Goal: Information Seeking & Learning: Find specific fact

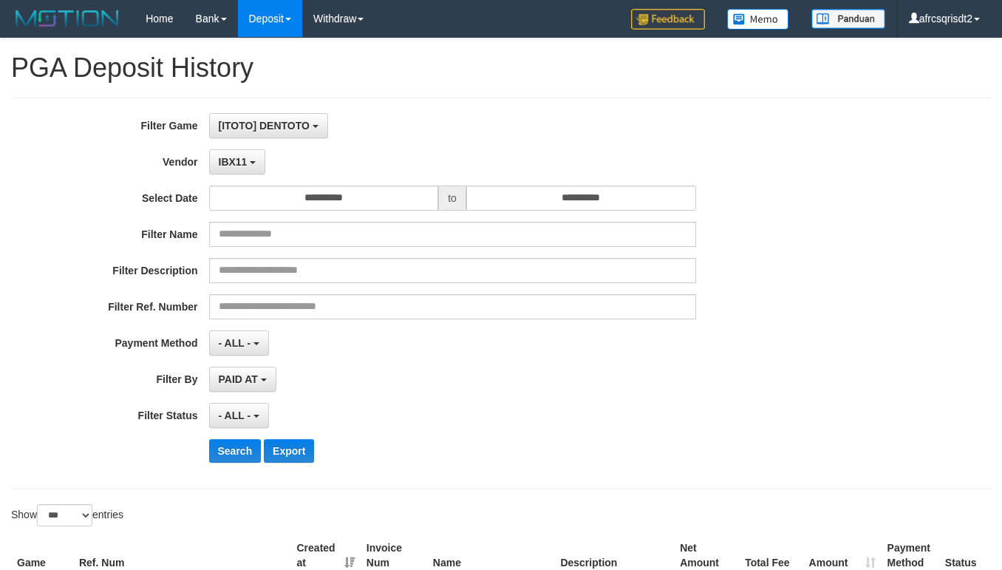
select select "**********"
select select "***"
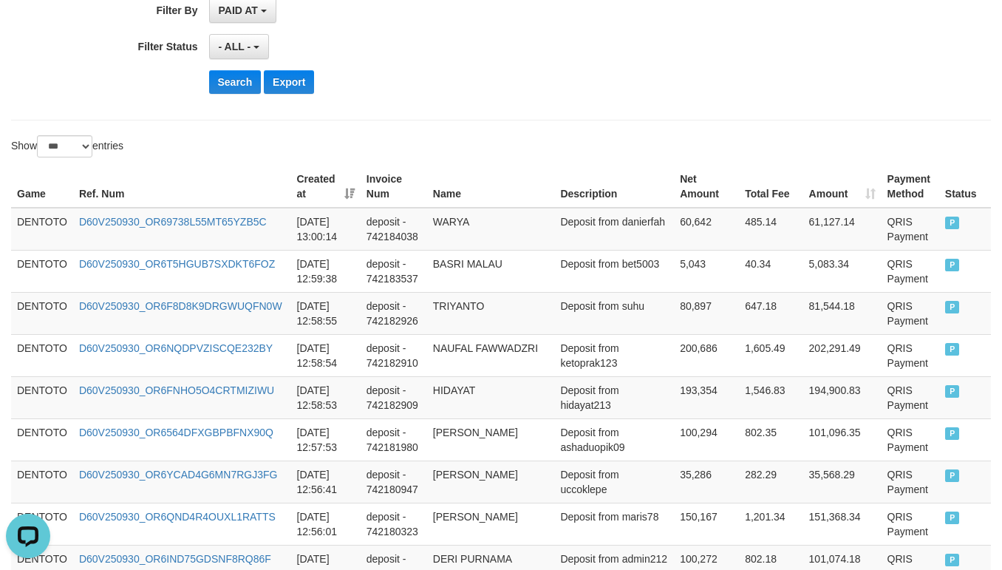
scroll to position [13, 0]
click at [224, 87] on button "Search" at bounding box center [235, 82] width 52 height 24
click at [506, 51] on div "- ALL - SELECT ALL - ALL - SELECT STATUS PENDING/UNPAID PAID CANCELED EXPIRED" at bounding box center [452, 46] width 487 height 25
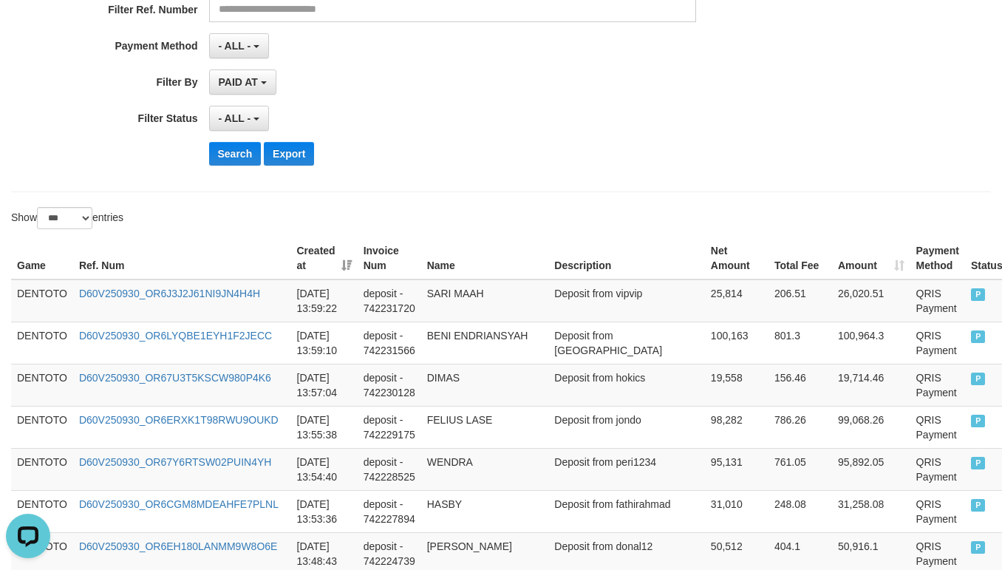
scroll to position [381, 0]
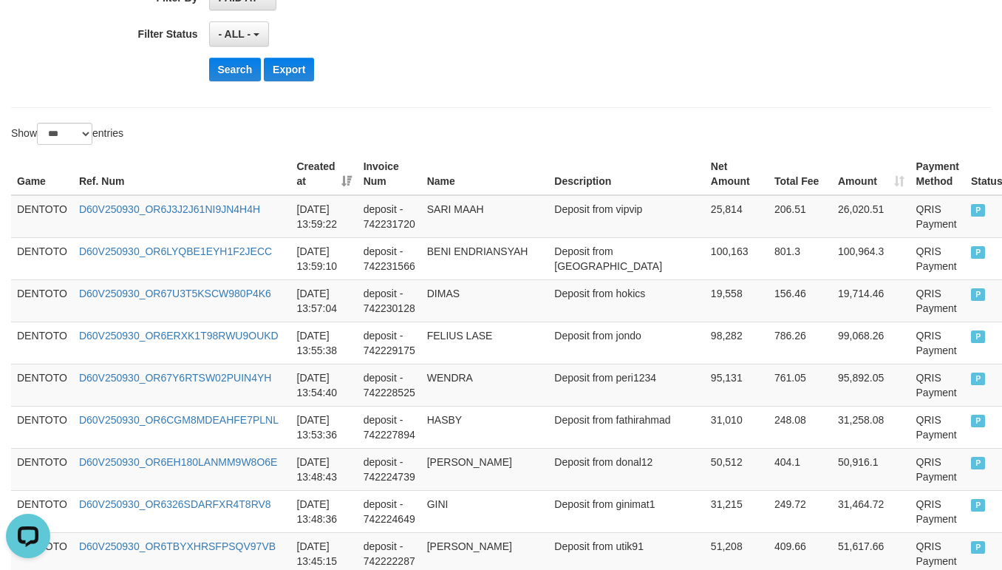
click at [497, 63] on div "Search Export" at bounding box center [522, 70] width 627 height 24
click at [38, 211] on td "DENTOTO" at bounding box center [42, 216] width 62 height 43
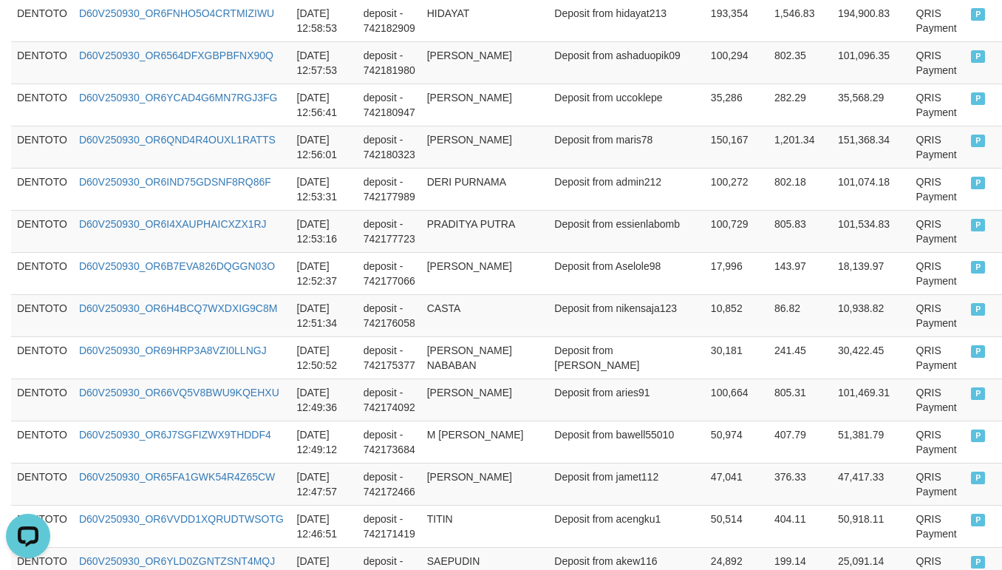
scroll to position [3337, 0]
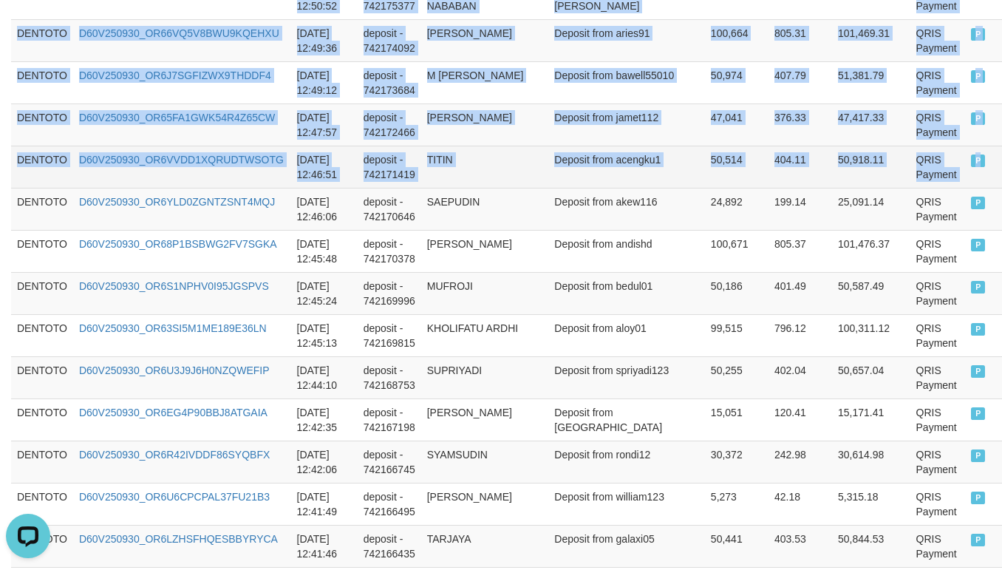
click at [971, 167] on span "P" at bounding box center [978, 160] width 15 height 13
copy tbody "DENTOTO D60V250930_OR6J3J2J61NI9JN4H4H 2025-09-30 13:59:22 deposit - 742231720 …"
drag, startPoint x: 546, startPoint y: 211, endPoint x: 520, endPoint y: 207, distance: 26.9
click at [545, 188] on td "TITIN" at bounding box center [485, 167] width 128 height 42
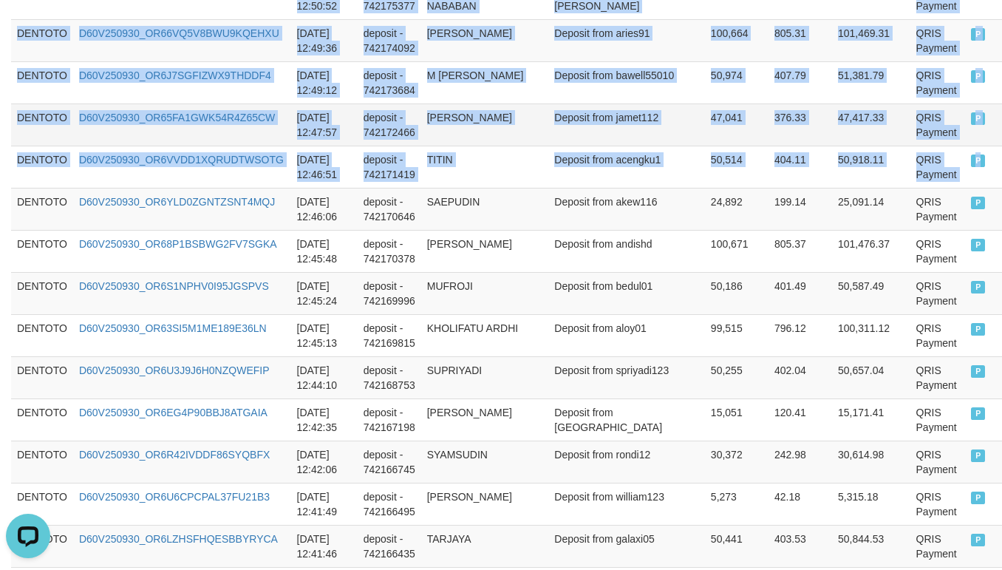
click at [499, 146] on td "ANITA LESTARI" at bounding box center [485, 124] width 128 height 42
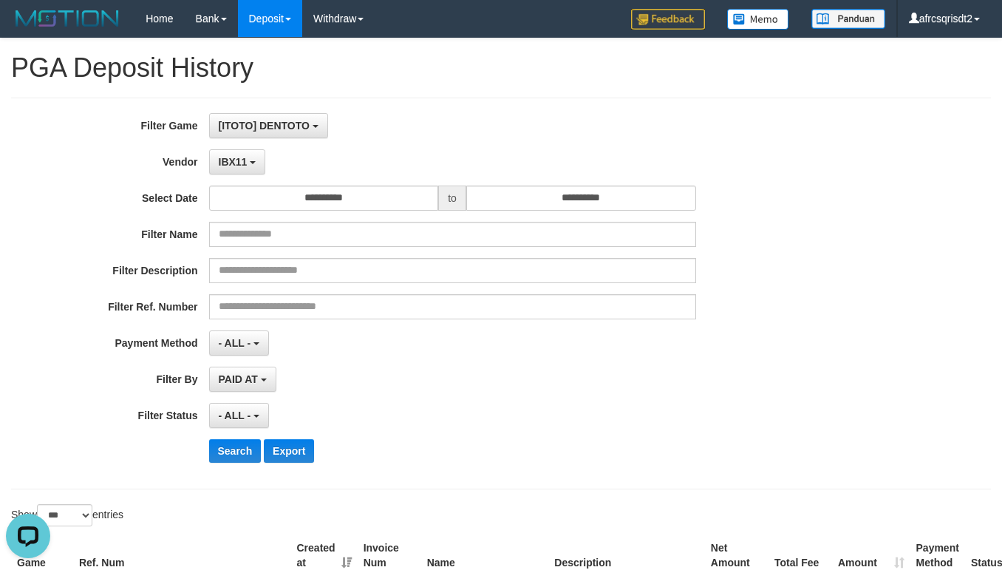
scroll to position [369, 0]
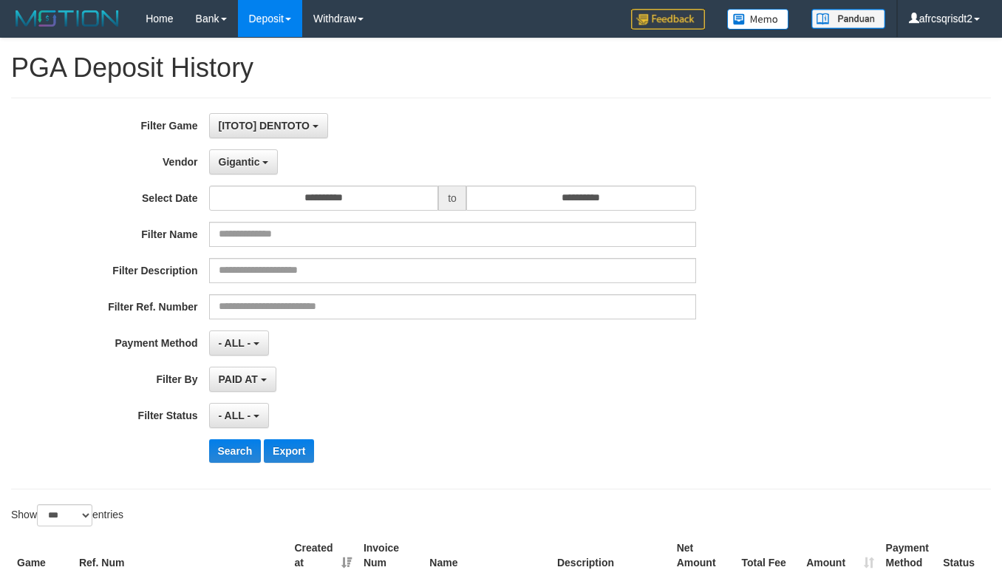
select select "**********"
select select "***"
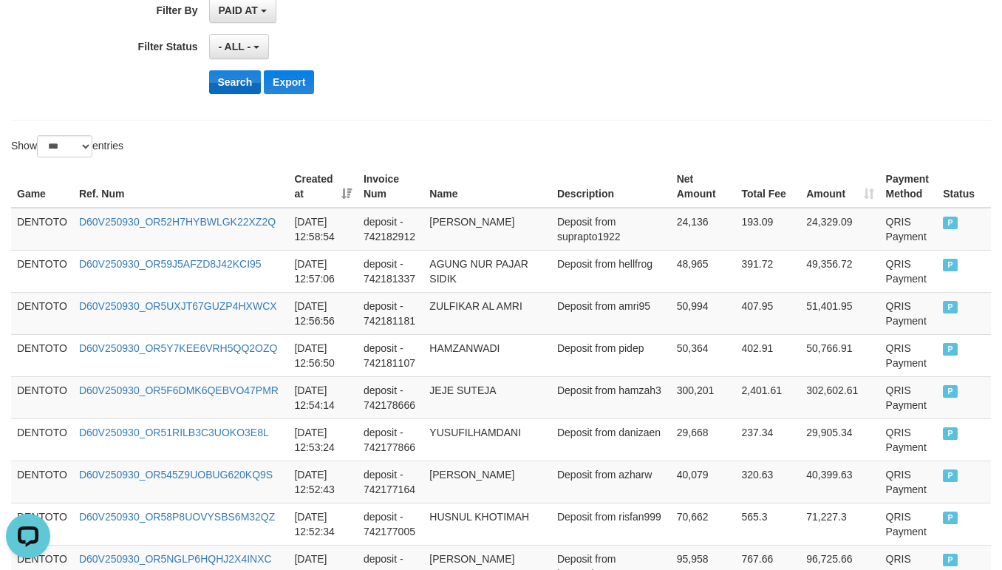
scroll to position [13, 0]
click at [242, 82] on button "Search" at bounding box center [235, 82] width 52 height 24
drag, startPoint x: 584, startPoint y: 38, endPoint x: 624, endPoint y: 42, distance: 40.2
click at [592, 38] on div "- ALL - SELECT ALL - ALL - SELECT STATUS PENDING/UNPAID PAID CANCELED EXPIRED" at bounding box center [452, 46] width 487 height 25
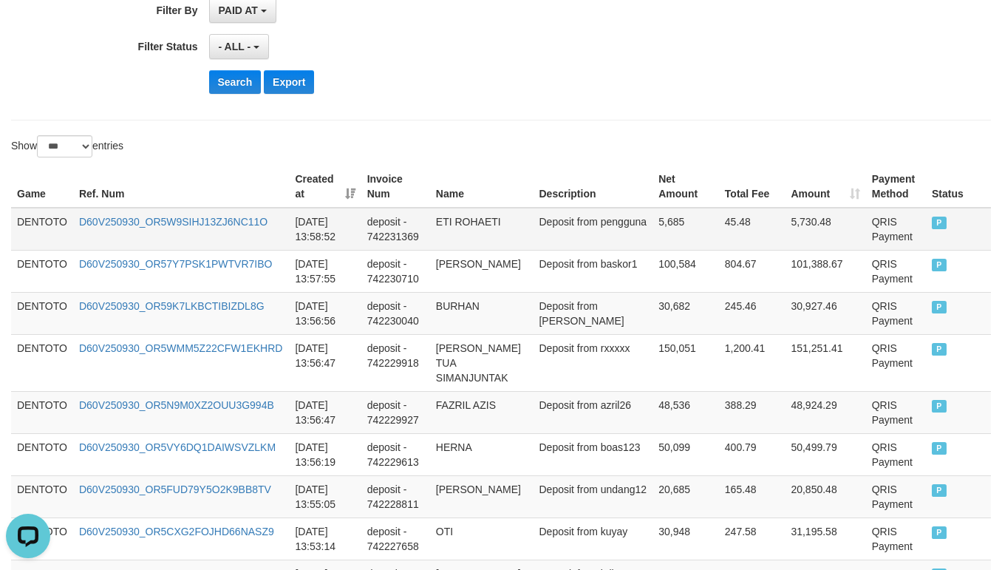
click at [47, 218] on td "DENTOTO" at bounding box center [42, 229] width 62 height 43
click at [44, 218] on td "DENTOTO" at bounding box center [42, 229] width 62 height 43
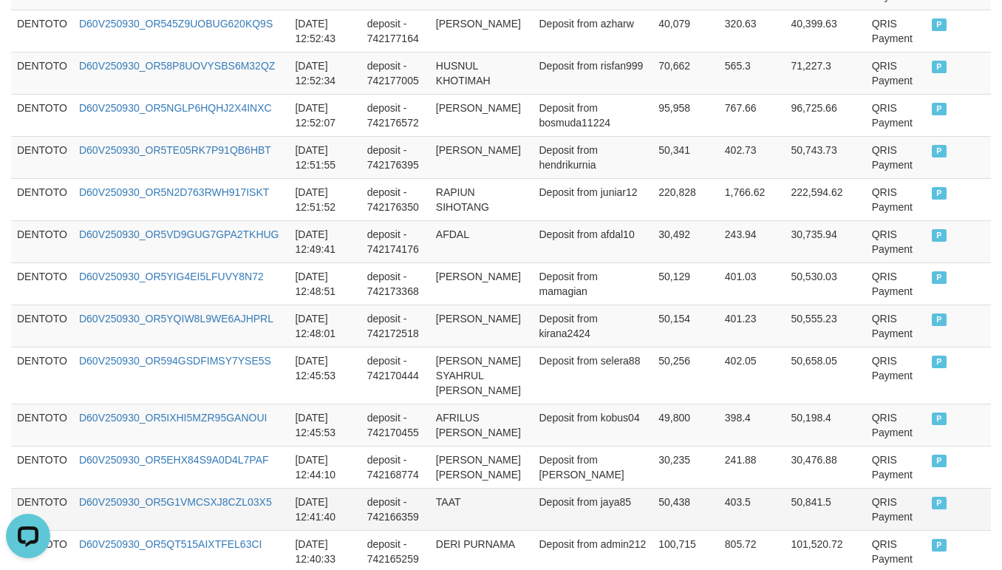
scroll to position [2956, 0]
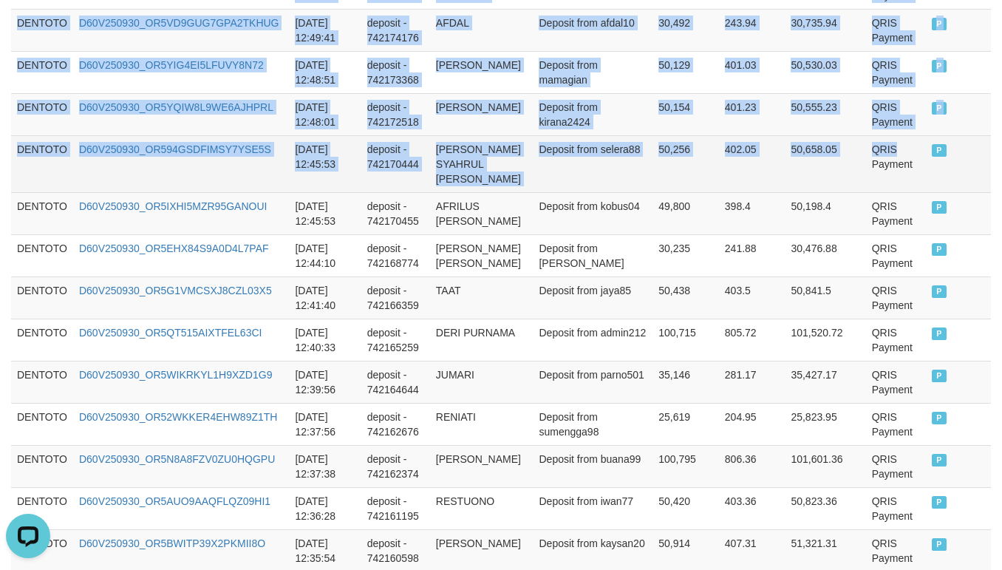
click at [896, 185] on td "QRIS Payment" at bounding box center [896, 163] width 60 height 57
click at [932, 157] on span "P" at bounding box center [939, 150] width 15 height 13
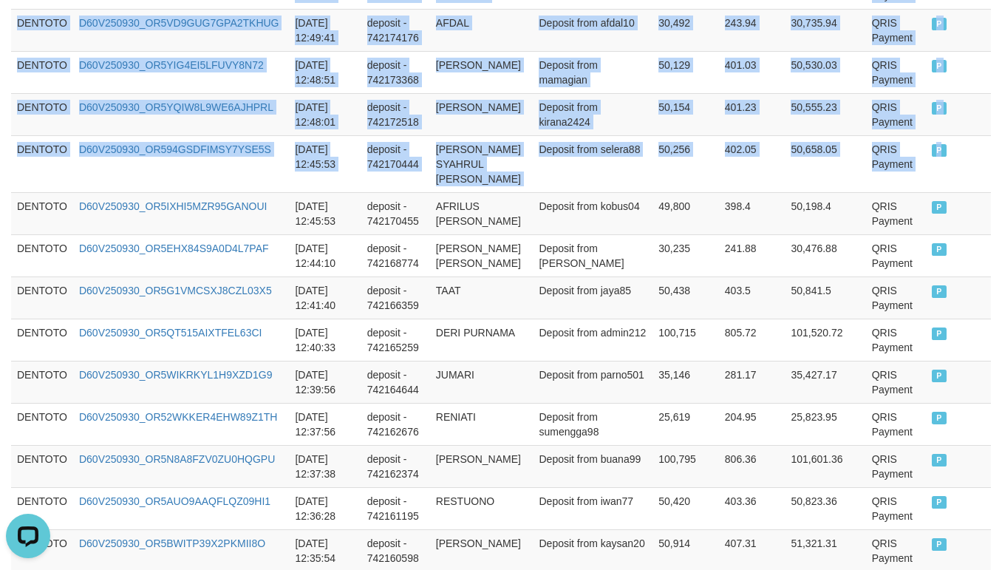
copy tbody "DENTOTO D60V250930_OR5W9SIHJ13ZJ6NC11O 2025-09-30 13:58:52 deposit - 742231369 …"
click at [508, 135] on td "CANDRA KIRANA PUTRA" at bounding box center [481, 114] width 103 height 42
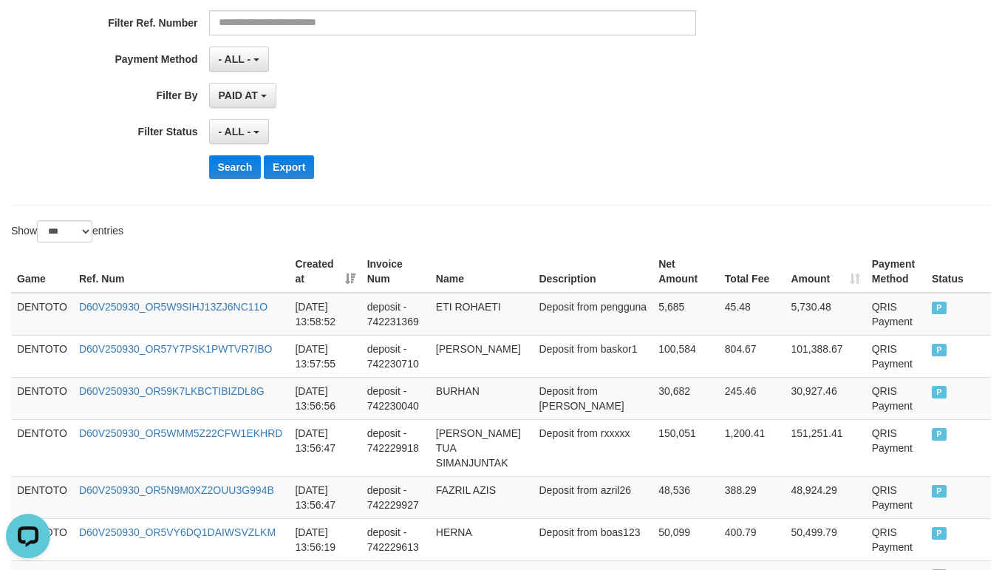
scroll to position [369, 0]
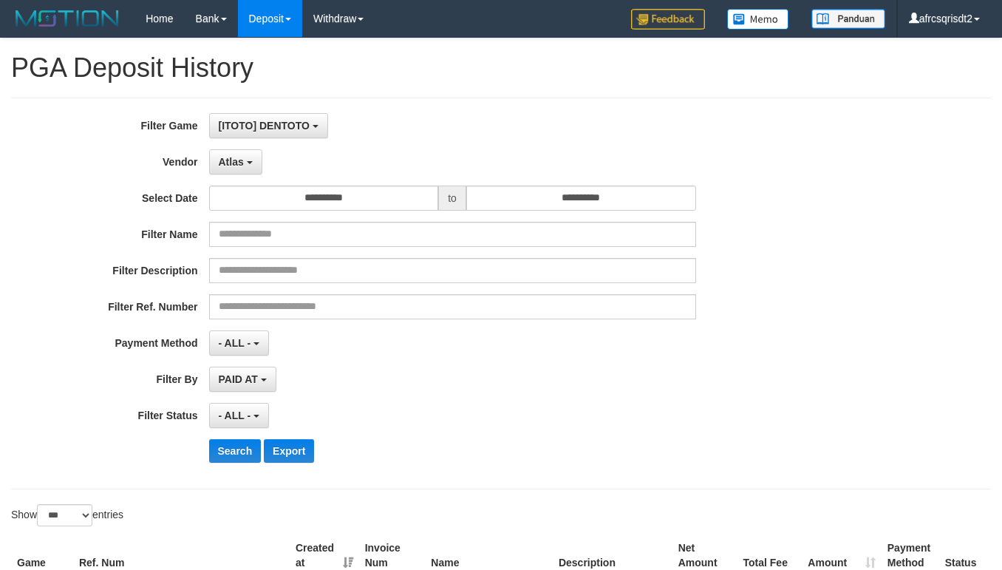
select select "**********"
select select "***"
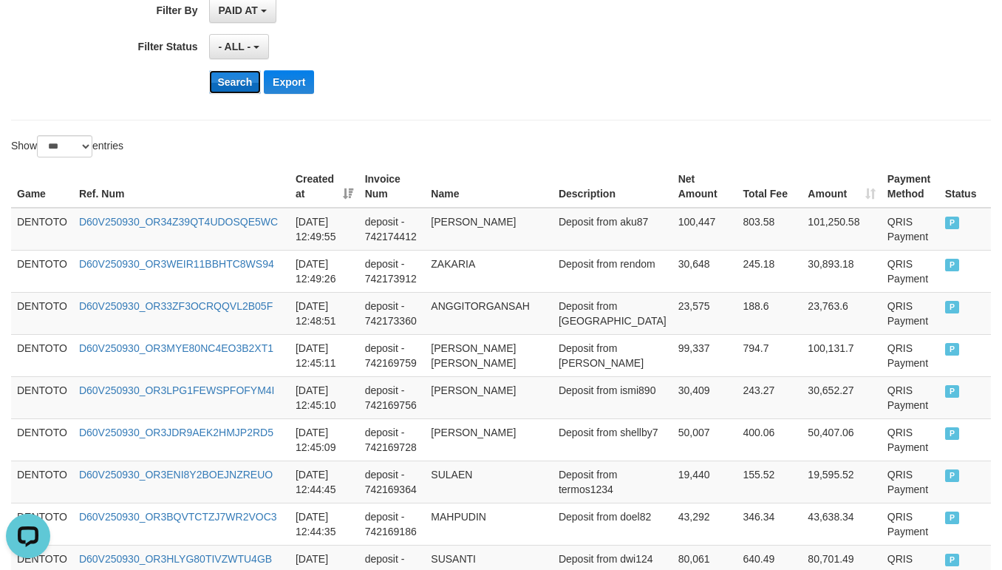
click at [224, 87] on button "Search" at bounding box center [235, 82] width 52 height 24
drag, startPoint x: 534, startPoint y: 69, endPoint x: 579, endPoint y: 69, distance: 45.1
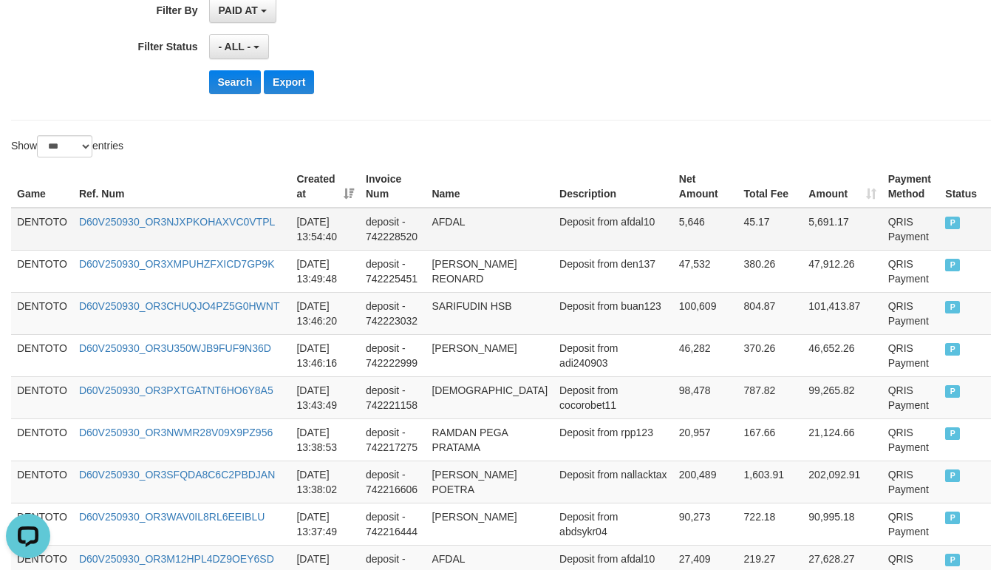
click at [47, 228] on td "DENTOTO" at bounding box center [42, 229] width 62 height 43
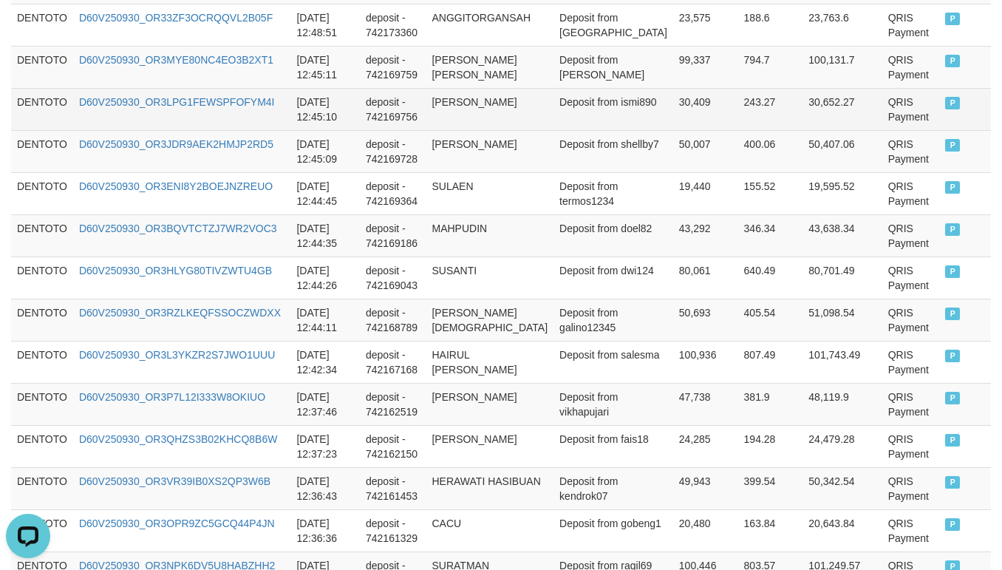
scroll to position [2217, 0]
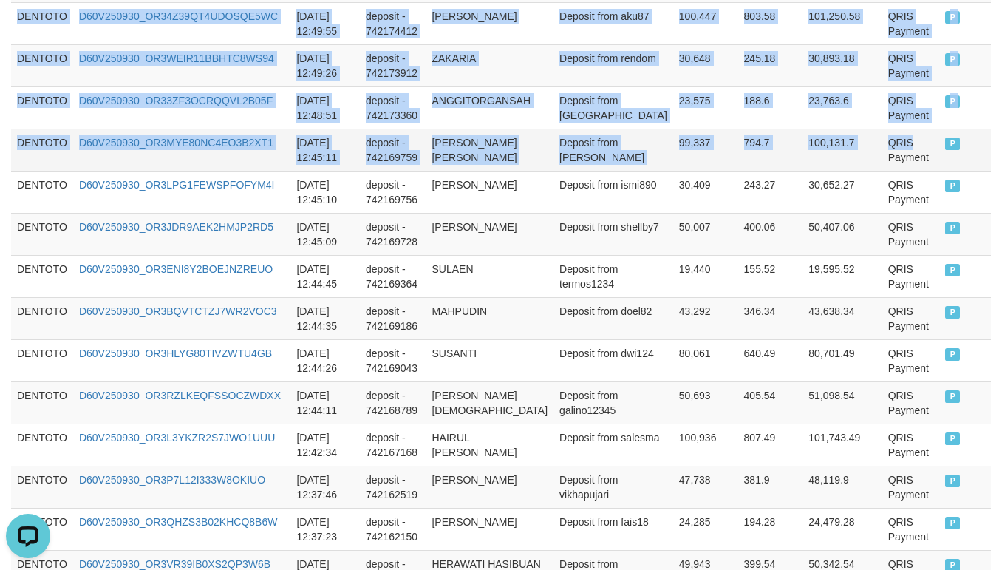
click at [912, 160] on td "QRIS Payment" at bounding box center [911, 150] width 58 height 42
click at [947, 171] on td "P" at bounding box center [965, 150] width 52 height 42
copy tbody "DENTOTO D60V250930_OR3NJXPKOHAXVC0VTPL 2025-09-30 13:54:40 deposit - 742228520 …"
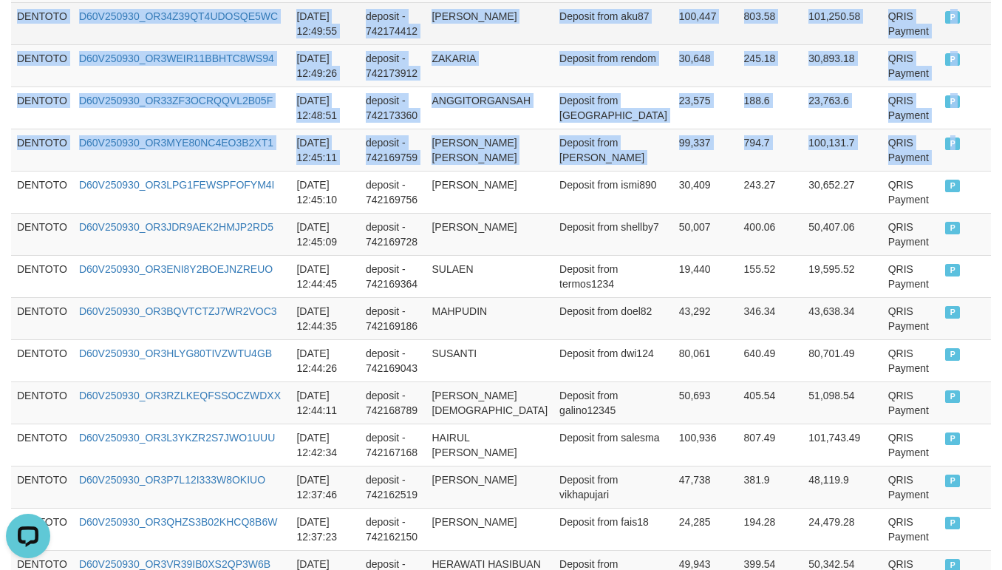
click at [438, 44] on tr "DENTOTO D60V250930_OR34Z39QT4UDOSQE5WC 2025-09-30 12:49:55 deposit - 742174412 …" at bounding box center [501, 23] width 980 height 42
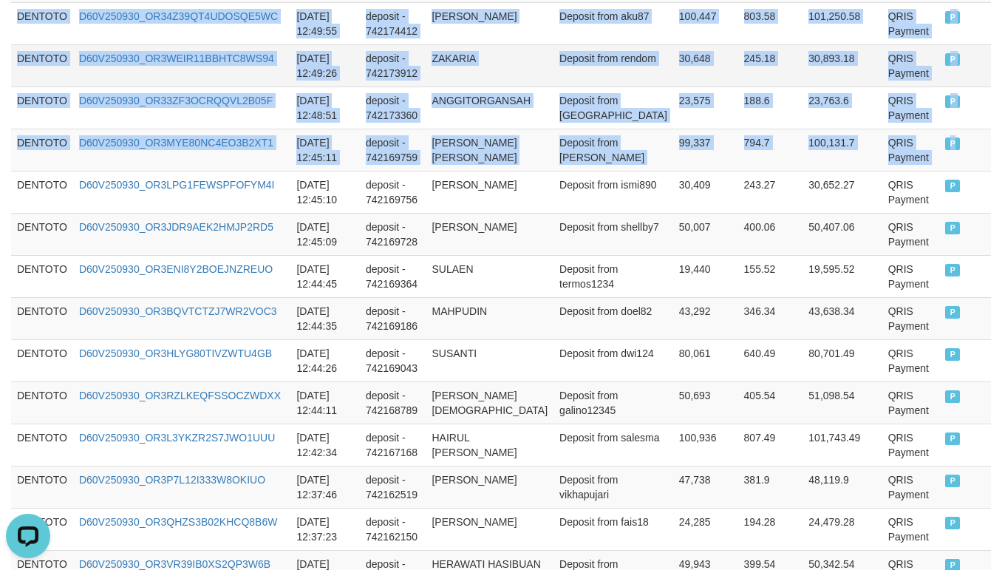
click at [438, 86] on td "ZAKARIA" at bounding box center [490, 65] width 128 height 42
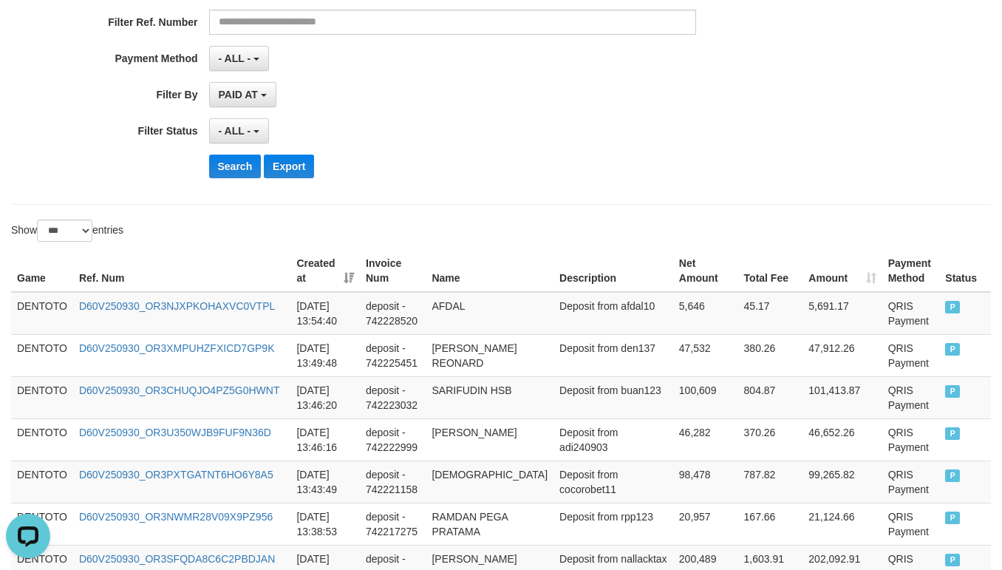
scroll to position [369, 0]
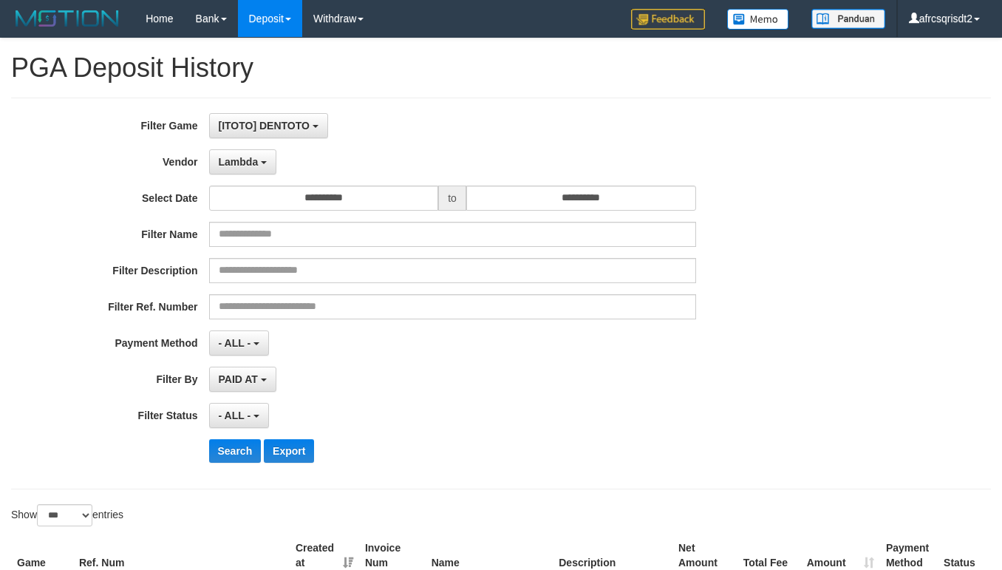
select select "**********"
select select "***"
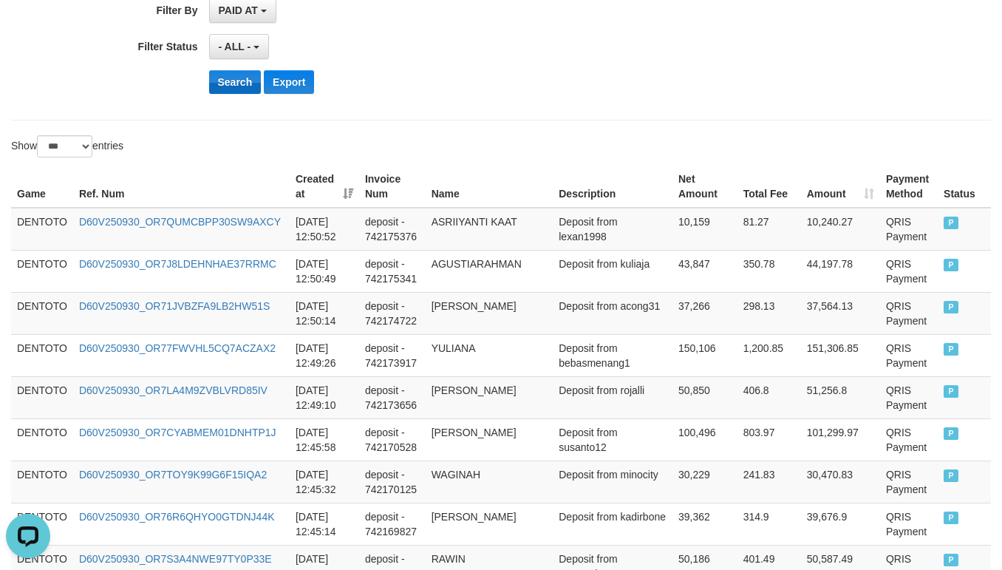
scroll to position [13, 0]
click at [231, 89] on button "Search" at bounding box center [235, 82] width 52 height 24
drag, startPoint x: 579, startPoint y: 76, endPoint x: 593, endPoint y: 73, distance: 13.6
click at [581, 76] on div "Search Export" at bounding box center [522, 82] width 627 height 24
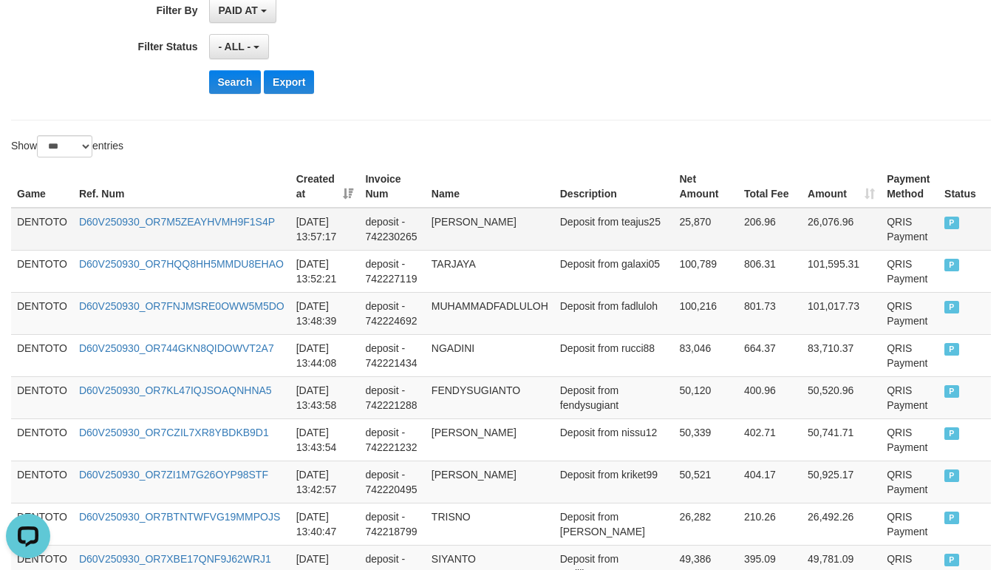
click at [55, 218] on td "DENTOTO" at bounding box center [42, 229] width 62 height 43
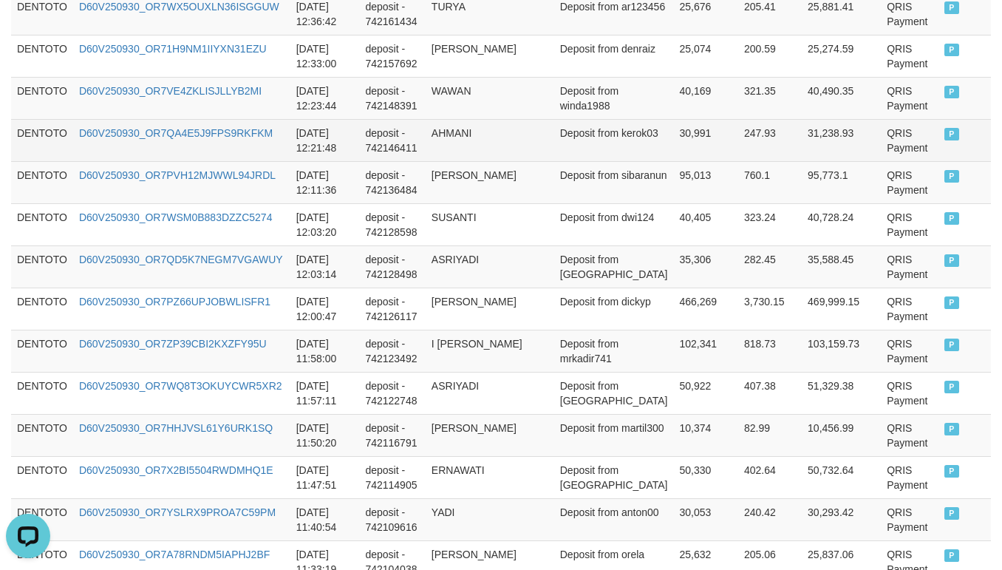
scroll to position [1477, 0]
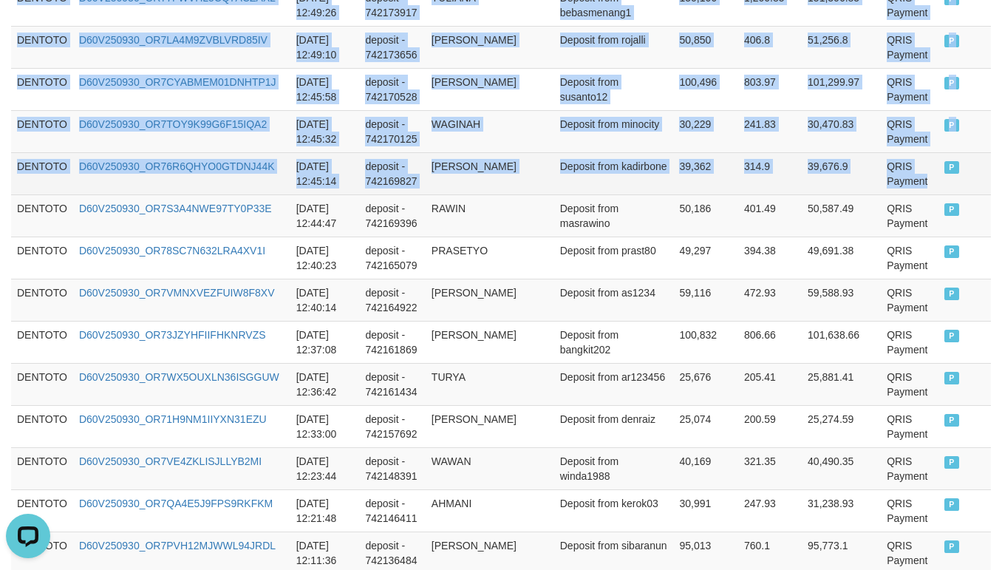
click at [921, 194] on td "QRIS Payment" at bounding box center [910, 173] width 58 height 42
click at [943, 194] on td "P" at bounding box center [965, 173] width 52 height 42
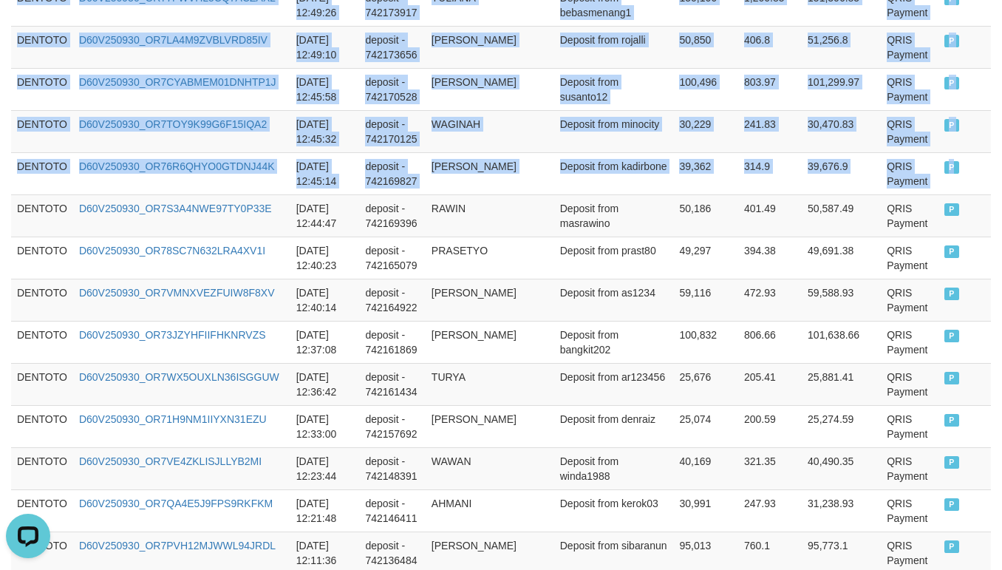
copy tbody "DENTOTO D60V250930_OR7M5ZEAYHVMH9F1S4P 2025-09-30 13:57:17 deposit - 742230265 …"
drag, startPoint x: 734, startPoint y: 143, endPoint x: 726, endPoint y: 145, distance: 8.4
click at [738, 143] on td "241.83" at bounding box center [770, 131] width 64 height 42
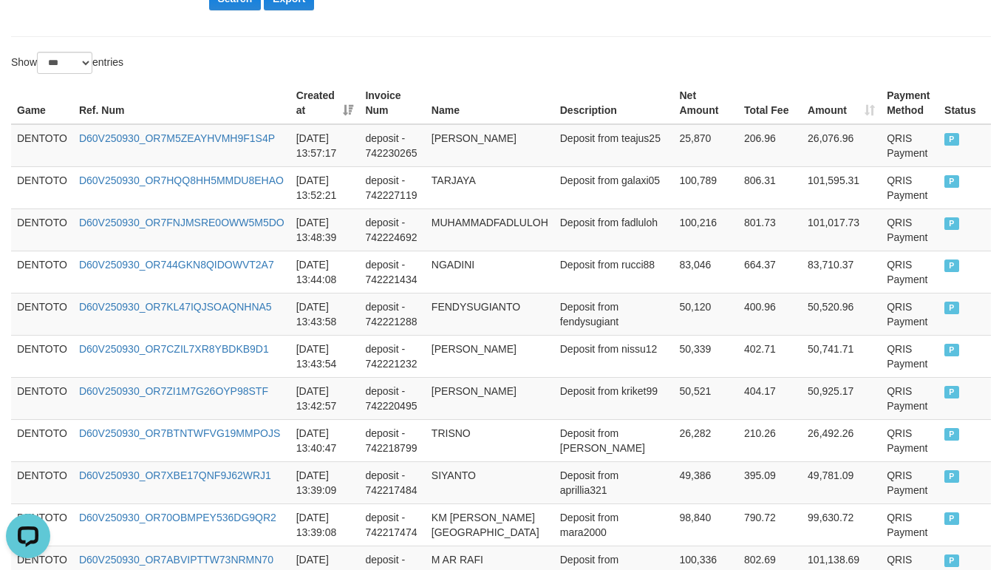
scroll to position [369, 0]
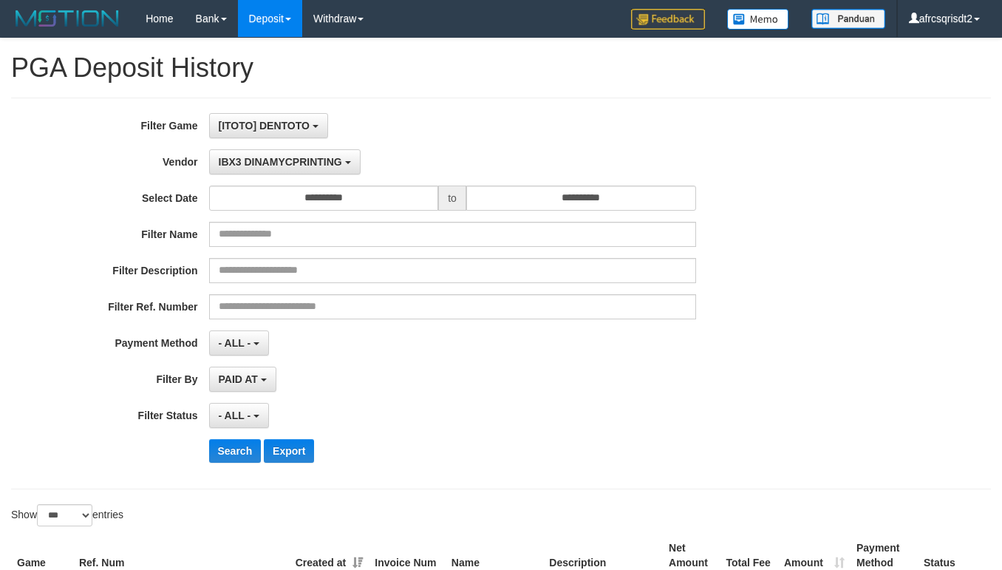
select select "**********"
select select "***"
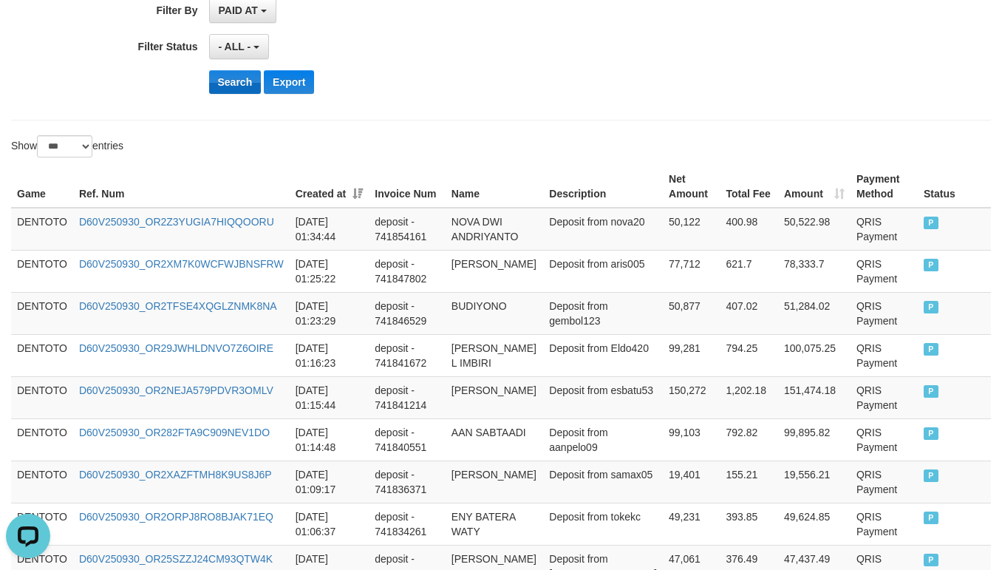
scroll to position [13, 0]
click at [226, 91] on button "Search" at bounding box center [235, 82] width 52 height 24
